Goal: Find specific page/section: Find specific page/section

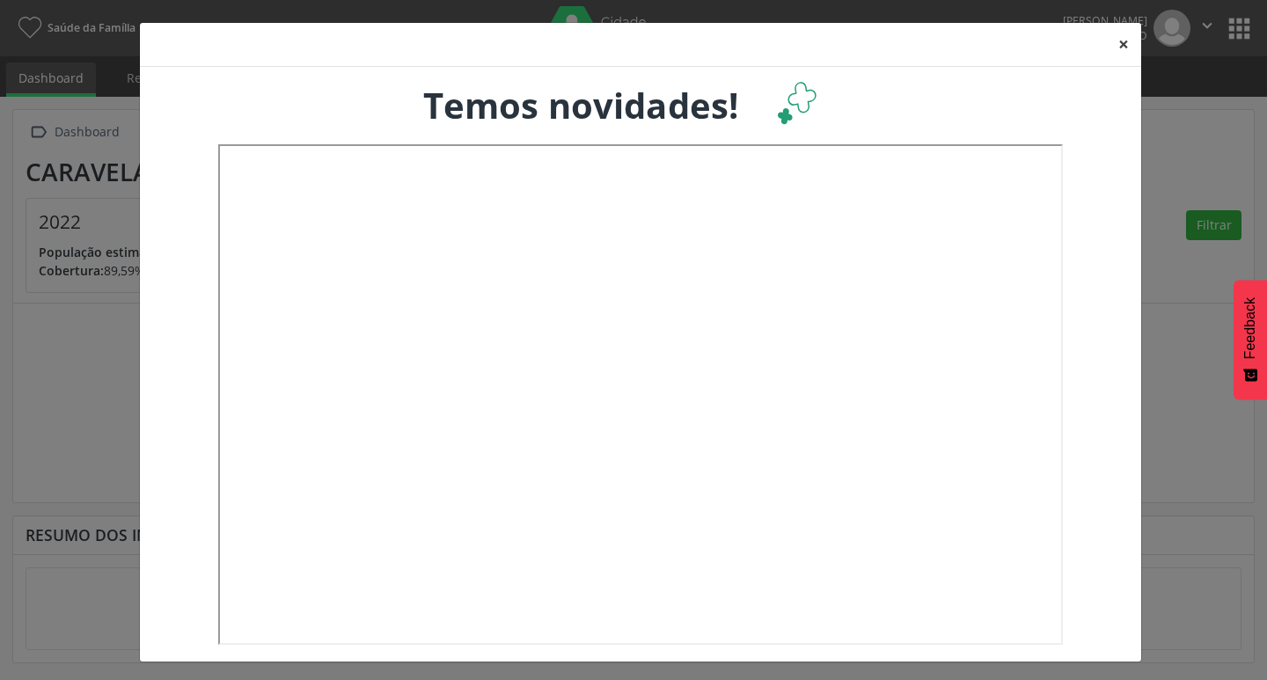
click at [1123, 43] on button "×" at bounding box center [1123, 44] width 35 height 43
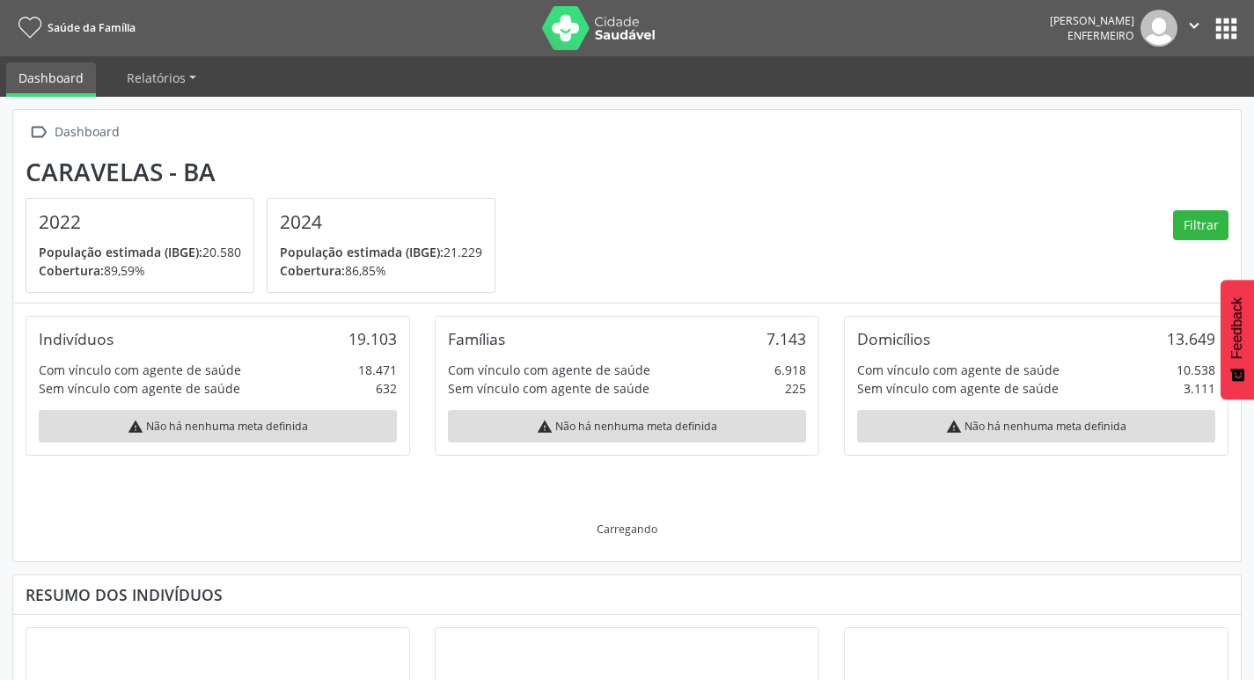
click at [1242, 18] on nav "Saúde da Família [PERSON_NAME] Enfermeiro  Configurações Sair apps" at bounding box center [627, 28] width 1254 height 56
click at [1233, 26] on button "apps" at bounding box center [1226, 28] width 31 height 31
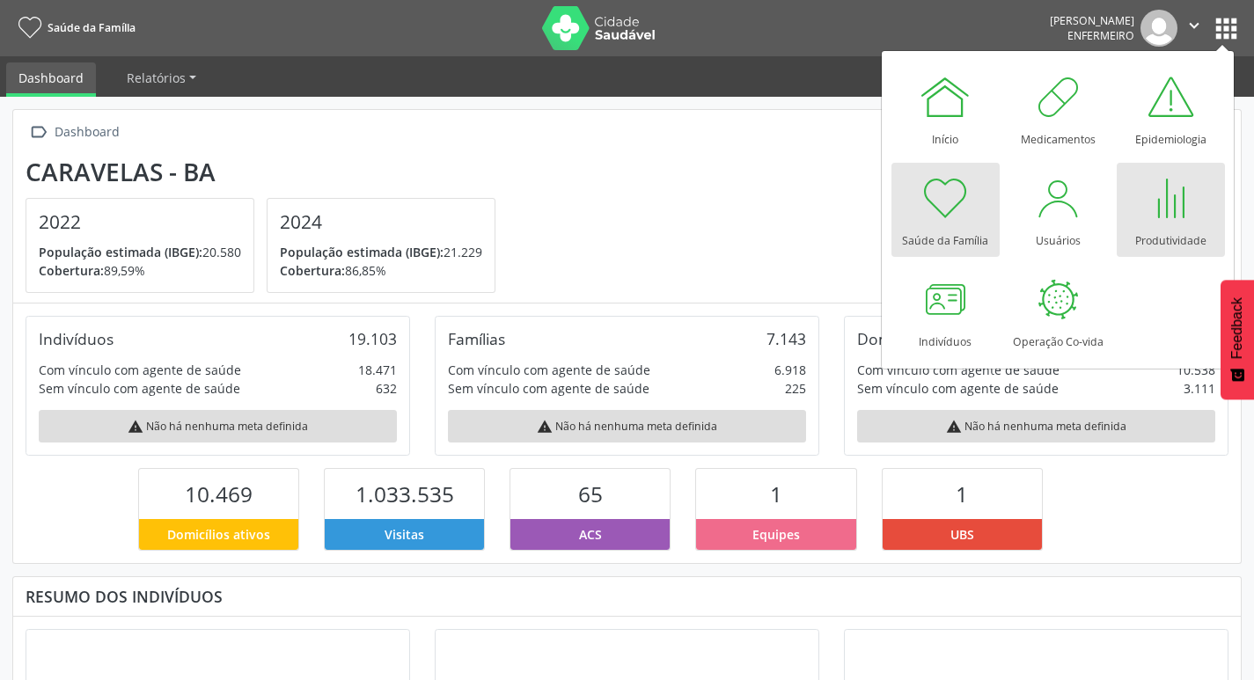
click at [1151, 228] on div "Produtividade" at bounding box center [1170, 236] width 71 height 24
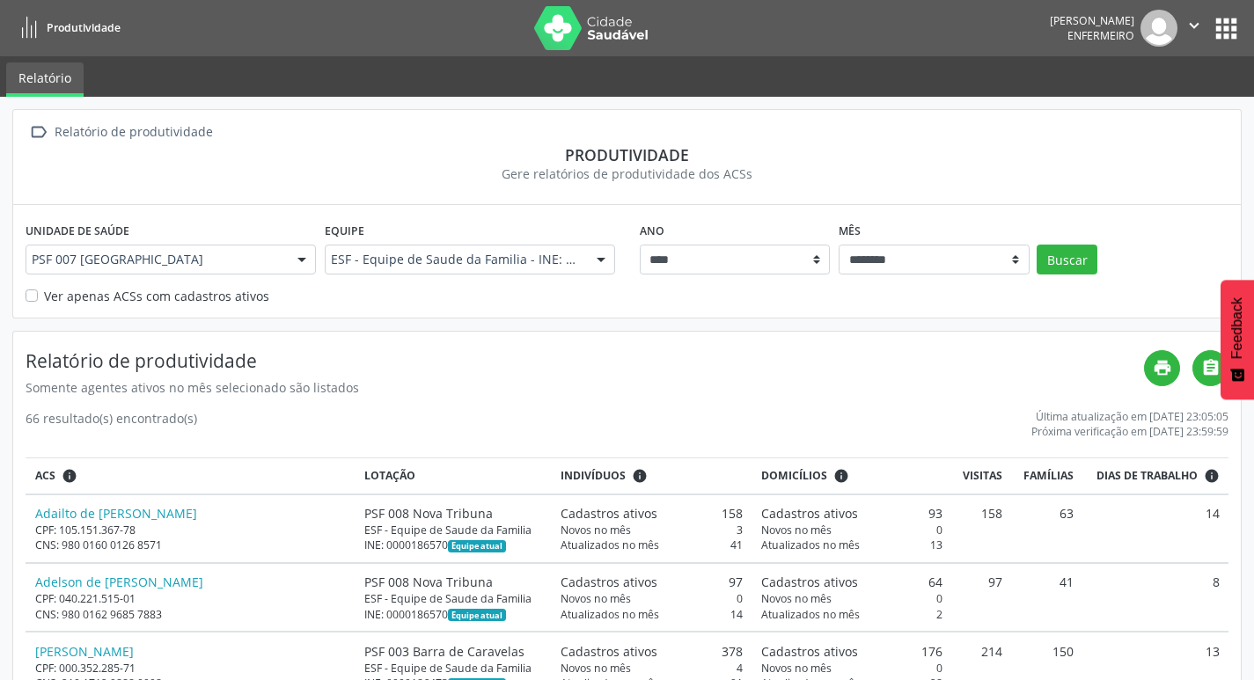
click at [215, 305] on div "Unidade de saúde PSF 007 [GEOGRAPHIC_DATA] PSF 007 [GEOGRAPHIC_DATA] Nenhum res…" at bounding box center [626, 261] width 1227 height 112
click at [215, 304] on label "Ver apenas ACSs com cadastros ativos" at bounding box center [156, 296] width 225 height 18
click at [1053, 273] on button "Buscar" at bounding box center [1066, 260] width 61 height 30
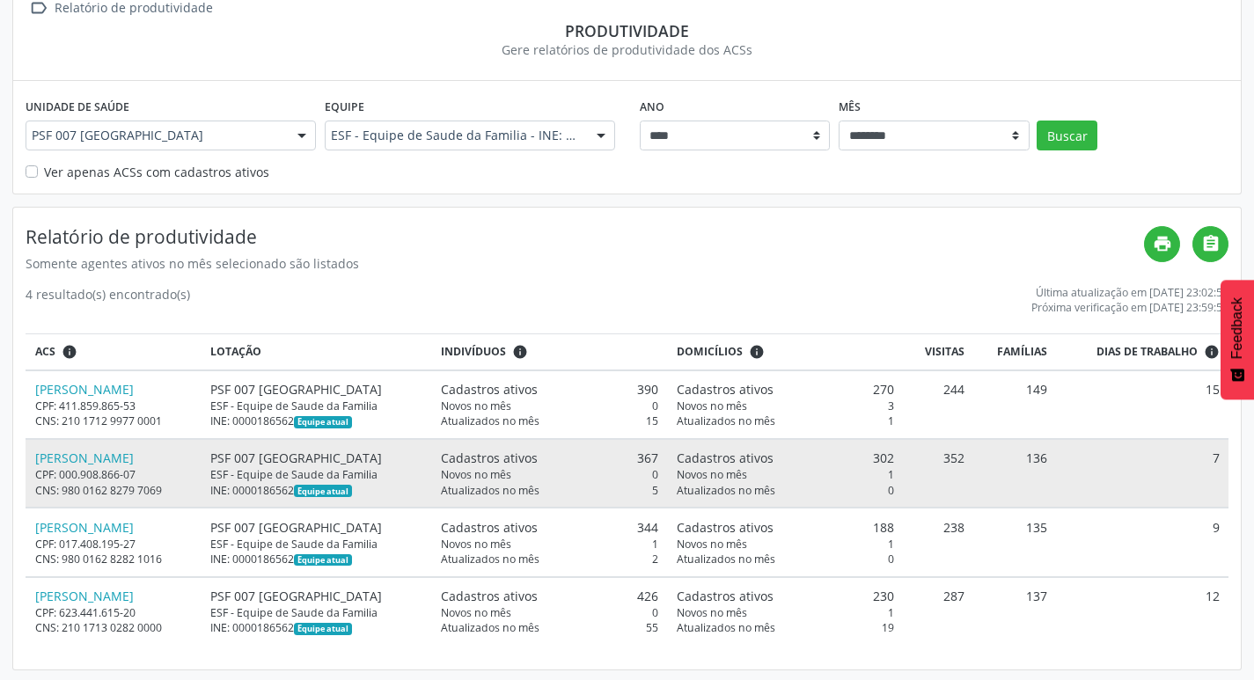
scroll to position [127, 0]
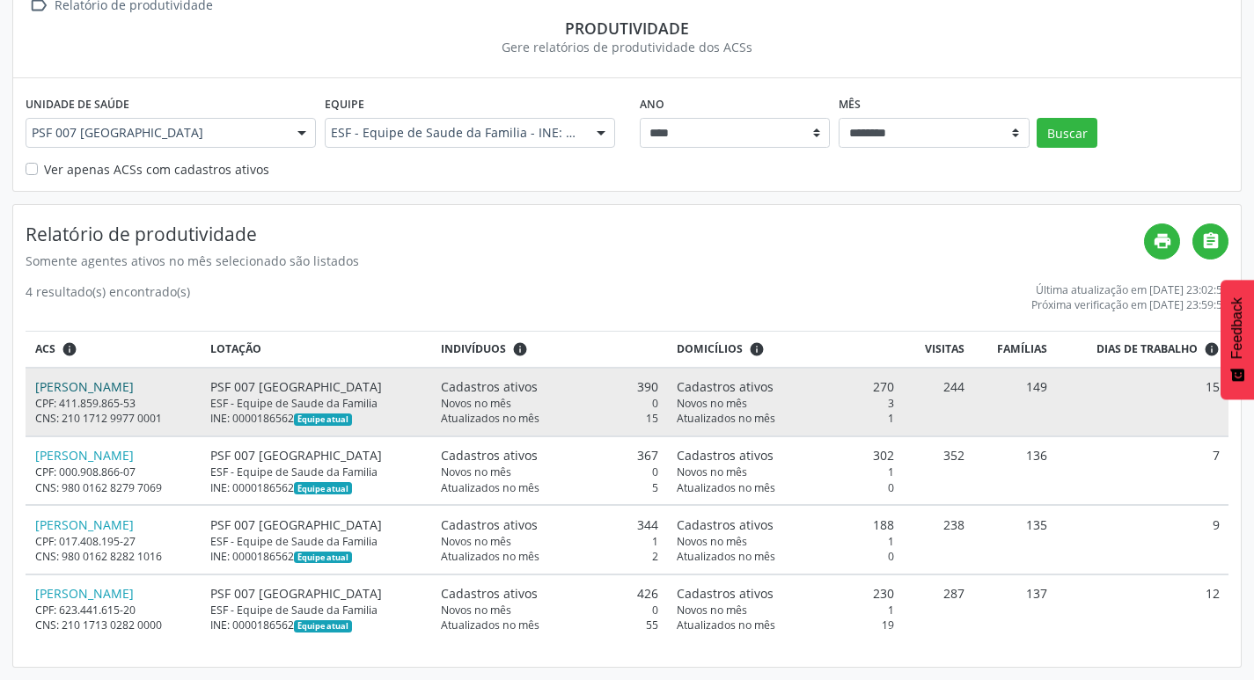
click at [79, 386] on link "Irinea Lima Santos" at bounding box center [84, 386] width 99 height 17
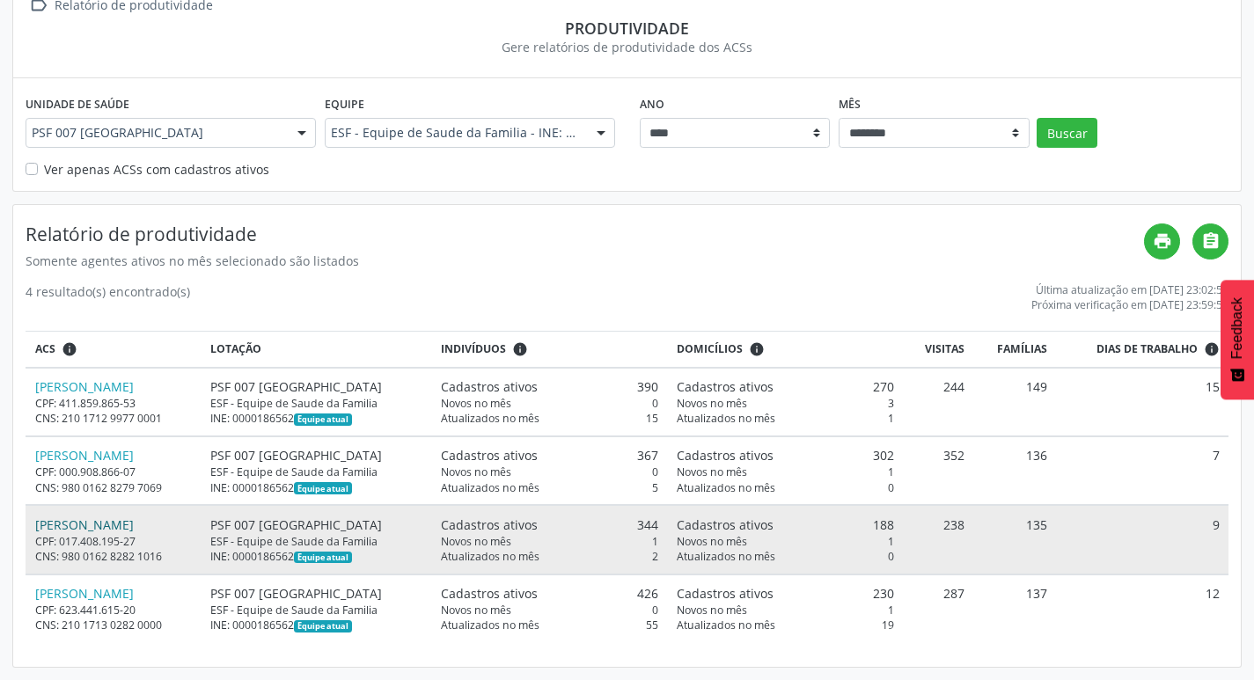
click at [91, 523] on link "Marcus Vinicius Santos Pereira" at bounding box center [84, 524] width 99 height 17
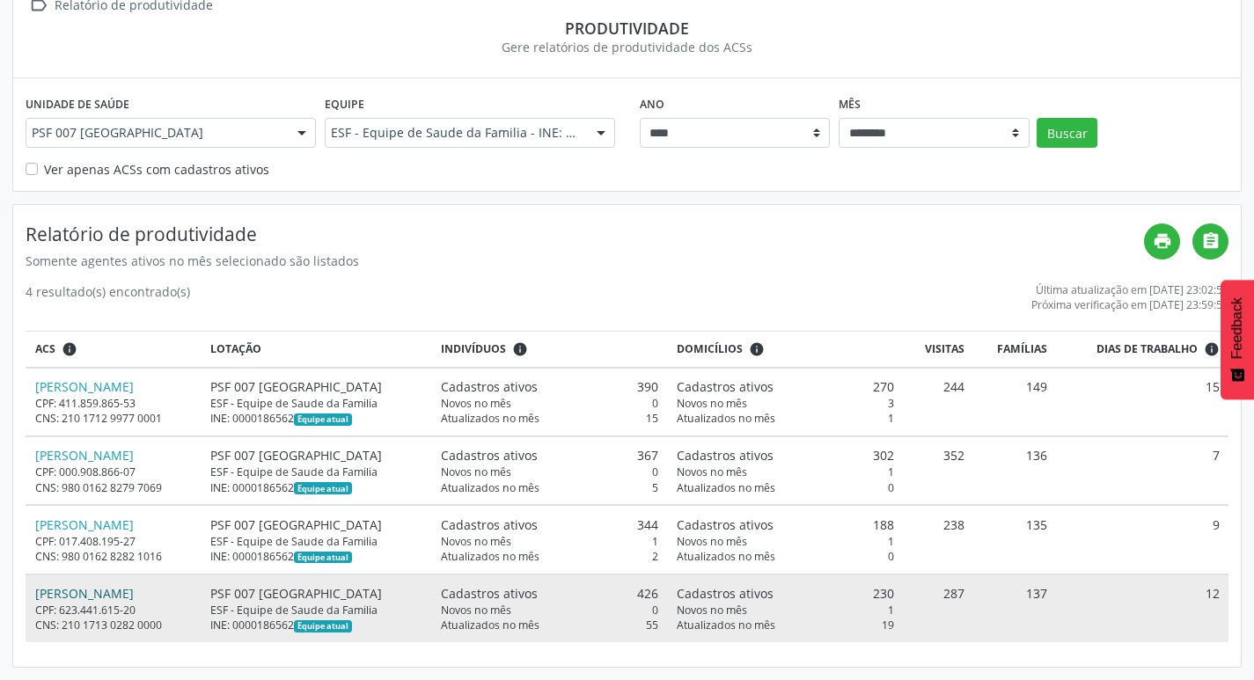
click at [128, 589] on link "Maria da Paz Mendes da Silva" at bounding box center [84, 593] width 99 height 17
